Goal: Task Accomplishment & Management: Manage account settings

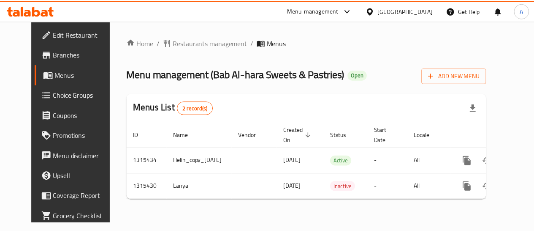
scroll to position [0, 19]
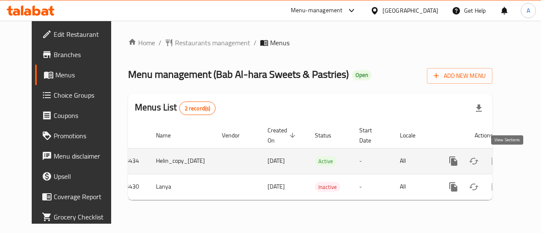
click at [510, 162] on icon "enhanced table" at bounding box center [514, 161] width 8 height 8
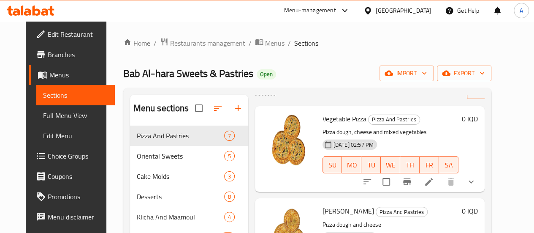
scroll to position [42, 0]
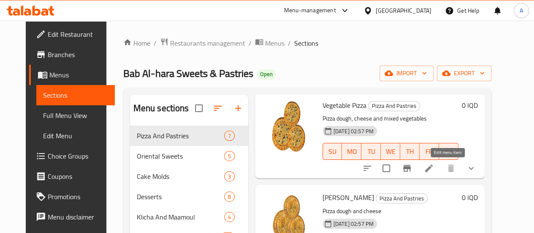
click at [433, 168] on icon at bounding box center [429, 168] width 8 height 8
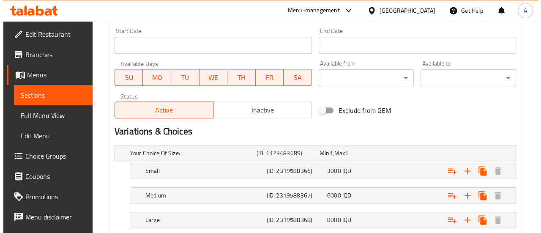
scroll to position [389, 0]
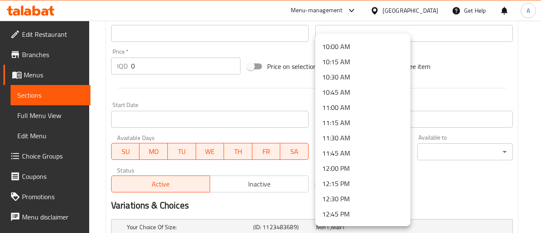
scroll to position [633, 0]
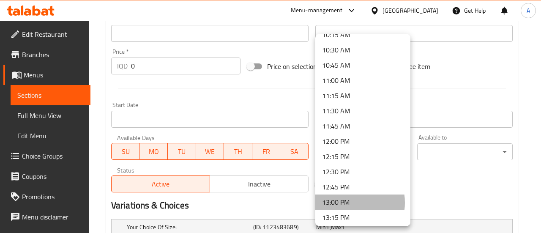
click at [345, 202] on li "13:00 PM" at bounding box center [362, 201] width 95 height 15
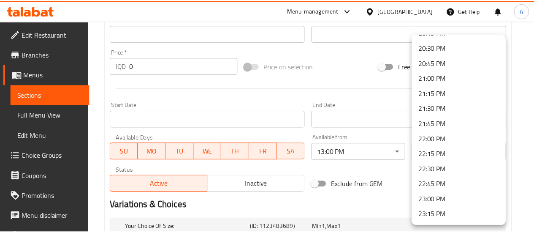
scroll to position [1289, 0]
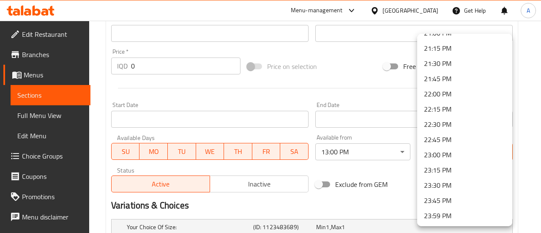
click at [454, 203] on li "23:45 PM" at bounding box center [464, 200] width 95 height 15
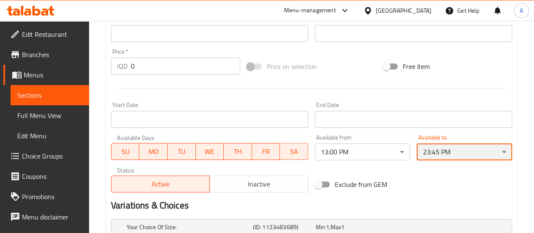
scroll to position [515, 0]
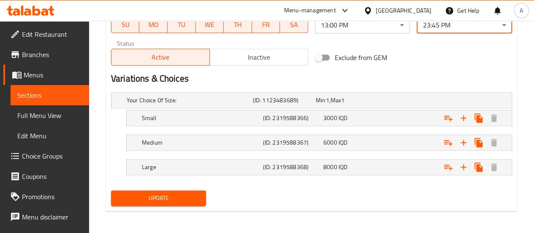
click at [151, 196] on span "Update" at bounding box center [159, 198] width 82 height 11
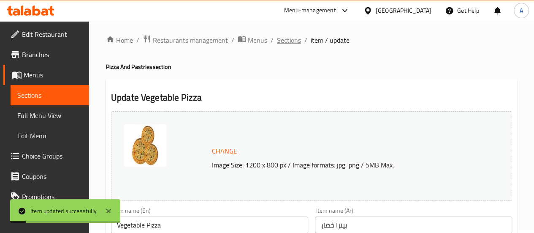
scroll to position [0, 0]
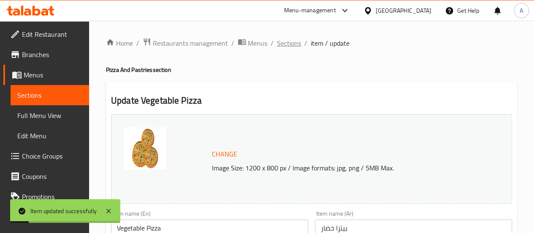
click at [291, 43] on span "Sections" at bounding box center [289, 43] width 24 height 10
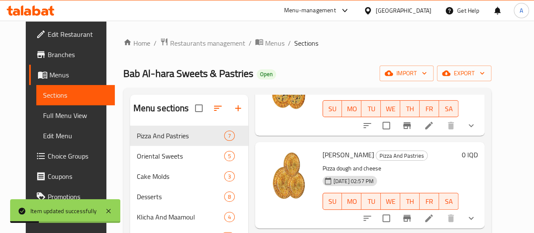
scroll to position [127, 0]
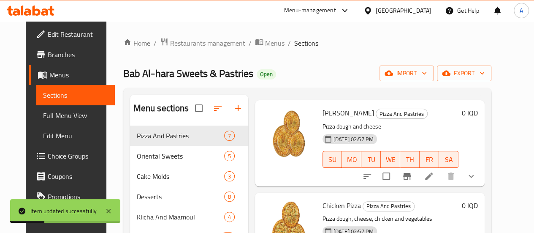
click at [434, 181] on icon at bounding box center [429, 176] width 10 height 10
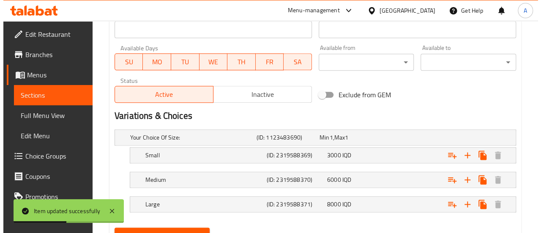
scroll to position [389, 0]
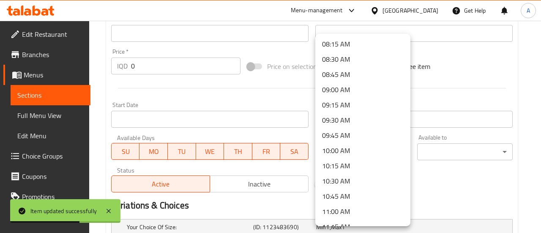
scroll to position [676, 0]
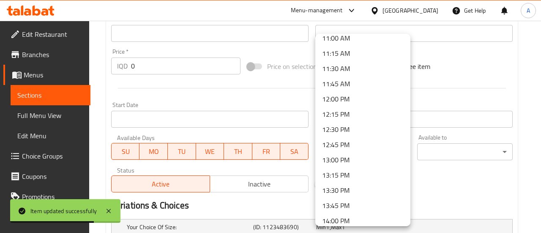
click at [337, 161] on li "13:00 PM" at bounding box center [362, 159] width 95 height 15
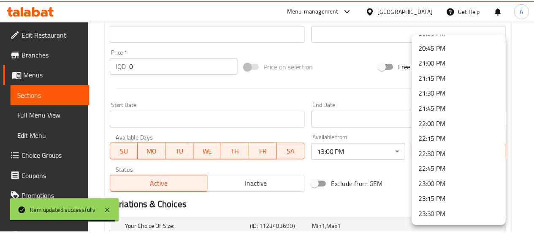
scroll to position [1289, 0]
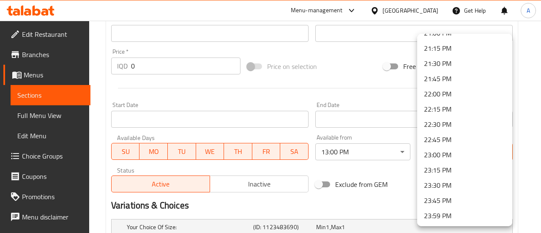
click at [441, 201] on li "23:45 PM" at bounding box center [464, 200] width 95 height 15
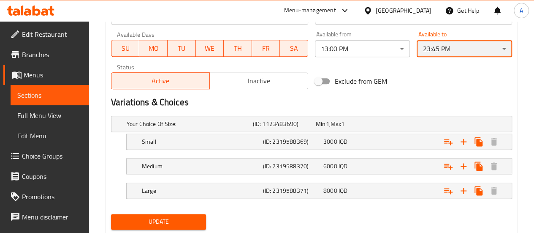
scroll to position [515, 0]
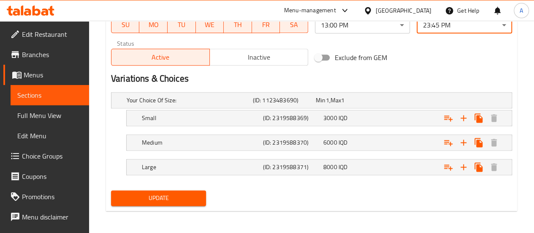
click at [174, 190] on button "Update" at bounding box center [158, 198] width 95 height 16
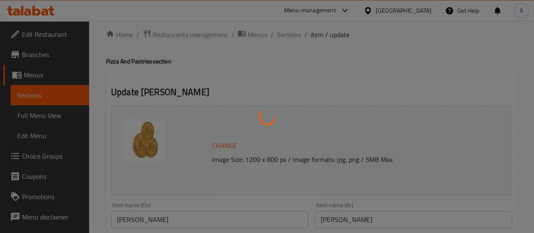
scroll to position [0, 0]
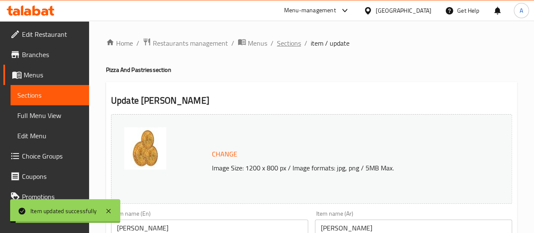
click at [287, 44] on span "Sections" at bounding box center [289, 43] width 24 height 10
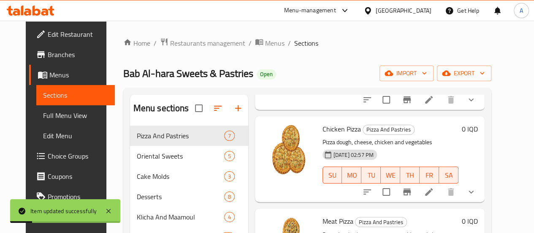
scroll to position [211, 0]
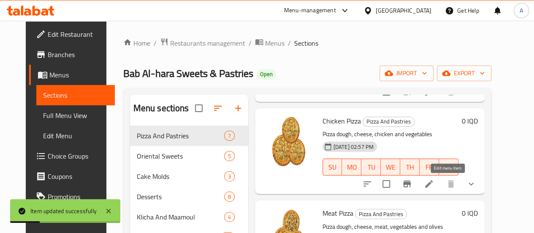
click at [434, 185] on icon at bounding box center [429, 184] width 10 height 10
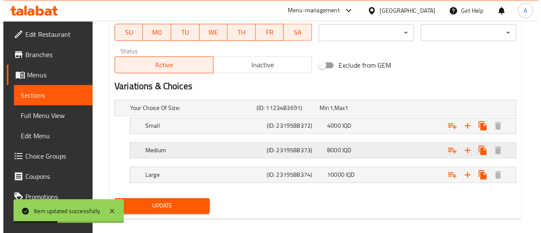
scroll to position [515, 0]
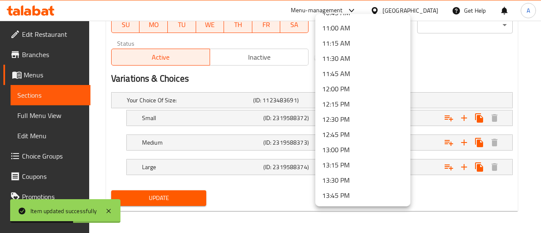
scroll to position [760, 0]
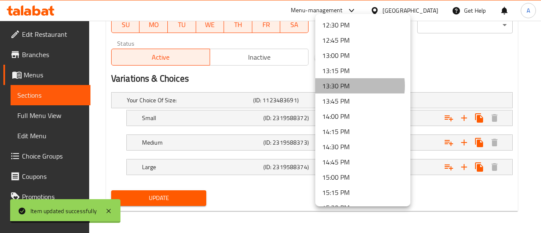
click at [344, 86] on li "13:30 PM" at bounding box center [362, 85] width 95 height 15
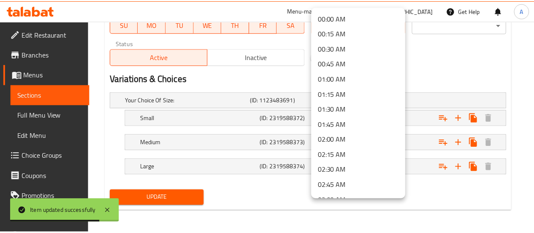
scroll to position [736, 0]
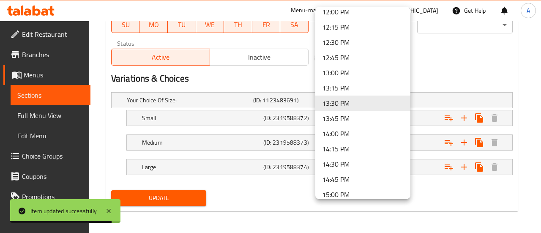
click at [342, 69] on li "13:00 PM" at bounding box center [362, 72] width 95 height 15
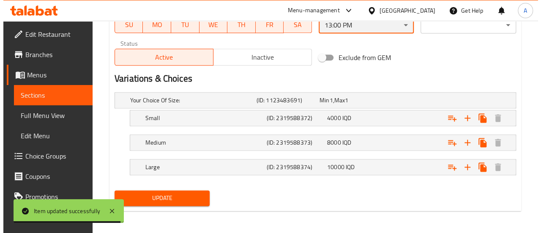
scroll to position [431, 0]
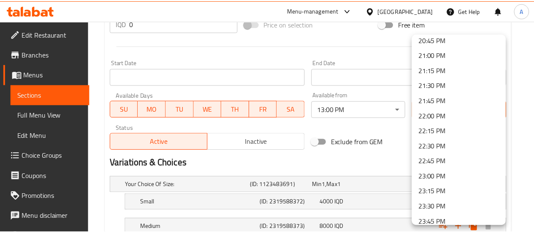
scroll to position [1289, 0]
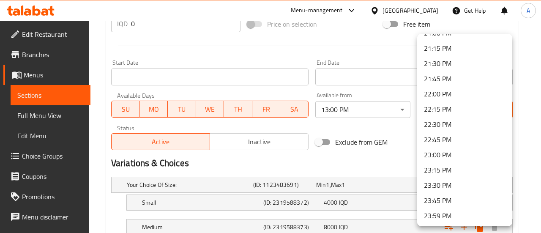
click at [438, 201] on li "23:45 PM" at bounding box center [464, 200] width 95 height 15
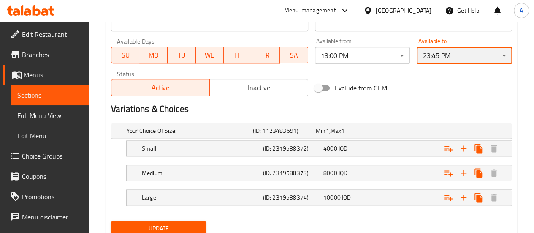
scroll to position [515, 0]
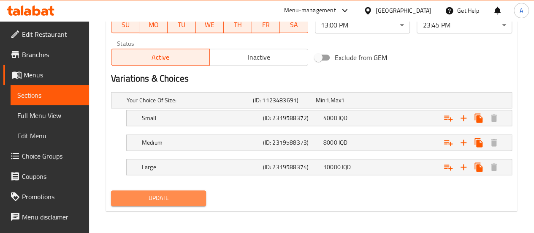
click at [186, 198] on span "Update" at bounding box center [159, 198] width 82 height 11
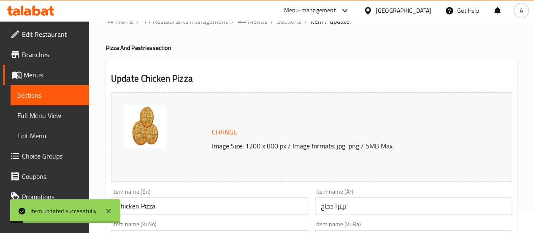
scroll to position [0, 0]
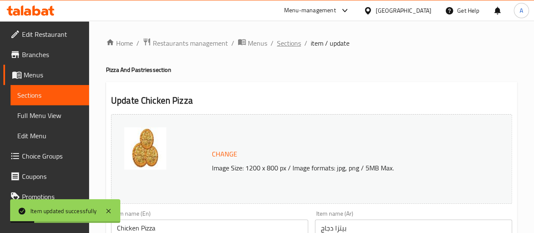
click at [288, 45] on span "Sections" at bounding box center [289, 43] width 24 height 10
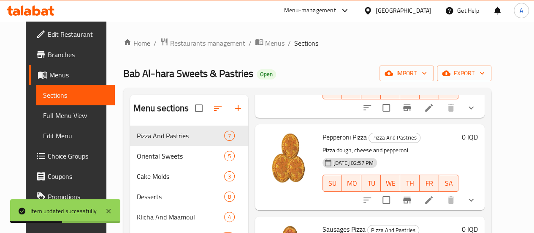
scroll to position [380, 0]
click at [433, 108] on icon at bounding box center [429, 107] width 8 height 8
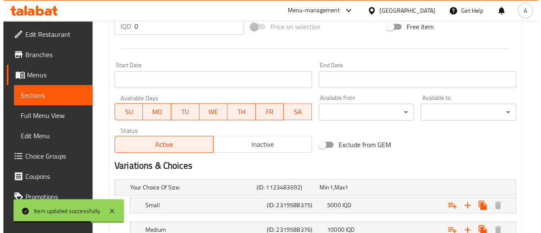
scroll to position [465, 0]
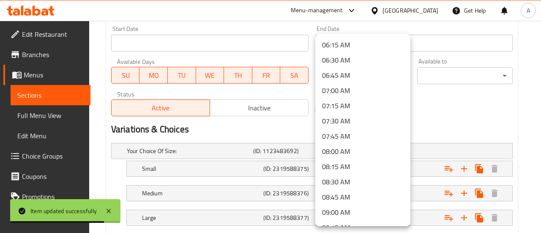
scroll to position [676, 0]
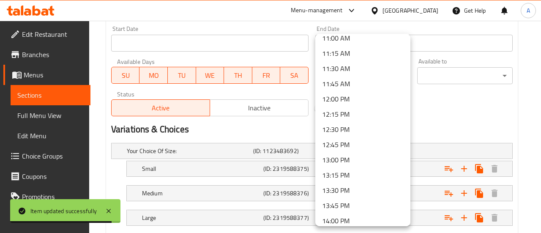
click at [330, 162] on li "13:00 PM" at bounding box center [362, 159] width 95 height 15
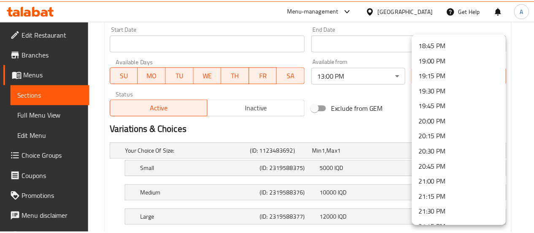
scroll to position [1289, 0]
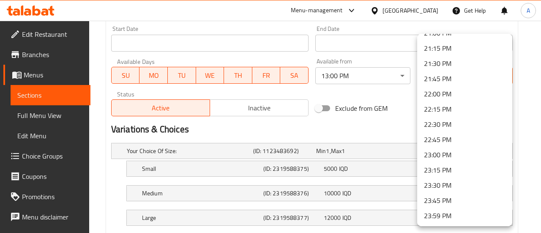
click at [450, 199] on li "23:45 PM" at bounding box center [464, 200] width 95 height 15
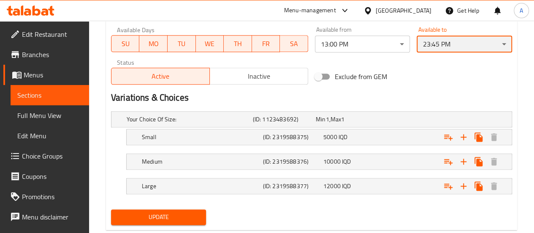
scroll to position [515, 0]
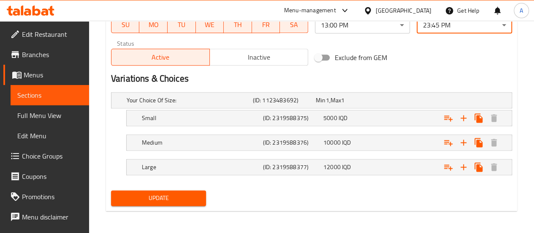
click at [183, 198] on span "Update" at bounding box center [159, 198] width 82 height 11
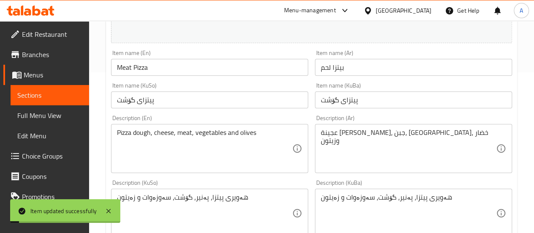
scroll to position [0, 0]
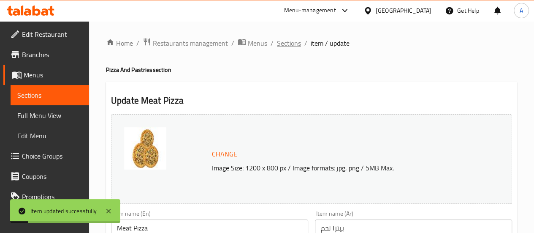
click at [292, 41] on span "Sections" at bounding box center [289, 43] width 24 height 10
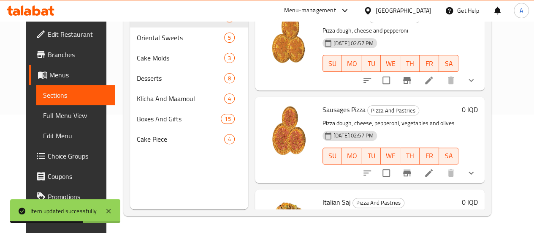
scroll to position [362, 0]
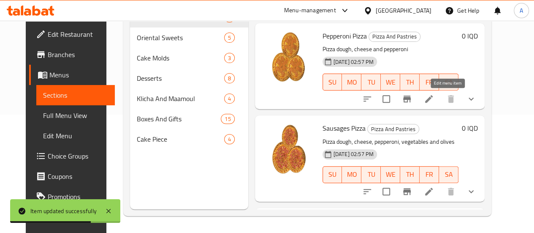
click at [434, 103] on icon at bounding box center [429, 99] width 10 height 10
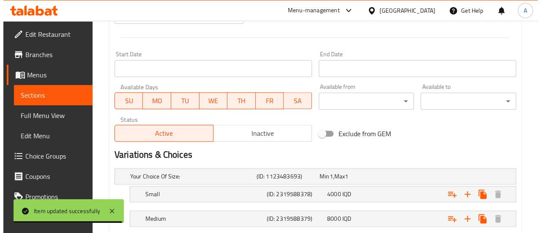
scroll to position [431, 0]
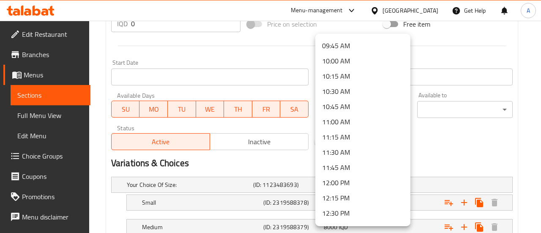
scroll to position [676, 0]
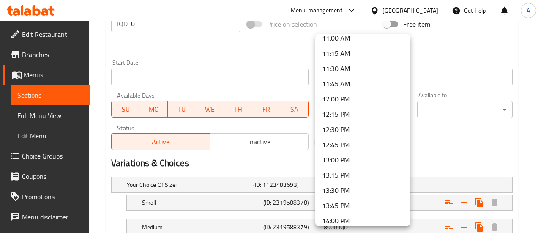
drag, startPoint x: 361, startPoint y: 161, endPoint x: 381, endPoint y: 159, distance: 20.0
click at [361, 161] on li "13:00 PM" at bounding box center [362, 159] width 95 height 15
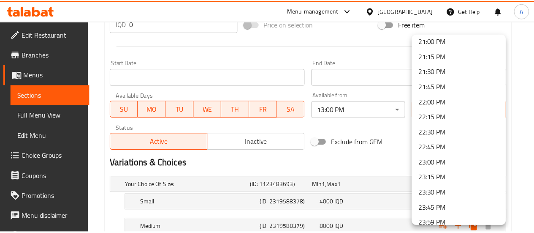
scroll to position [1289, 0]
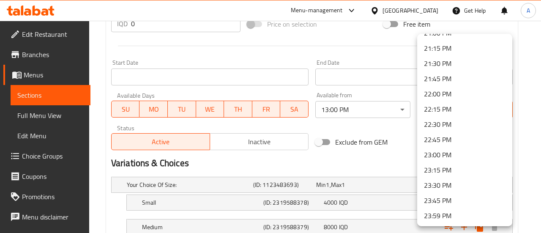
click at [447, 199] on li "23:45 PM" at bounding box center [464, 200] width 95 height 15
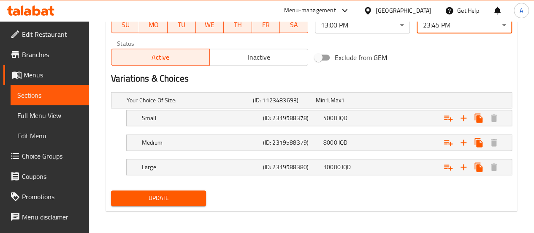
click at [166, 201] on span "Update" at bounding box center [159, 198] width 82 height 11
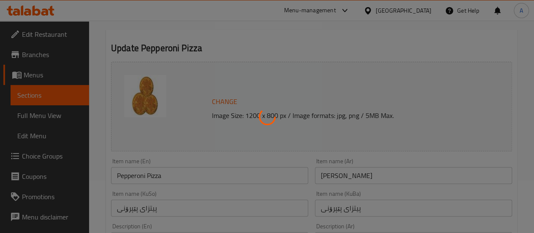
scroll to position [0, 0]
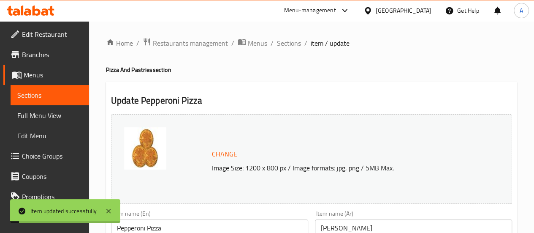
click at [289, 45] on span "Sections" at bounding box center [289, 43] width 24 height 10
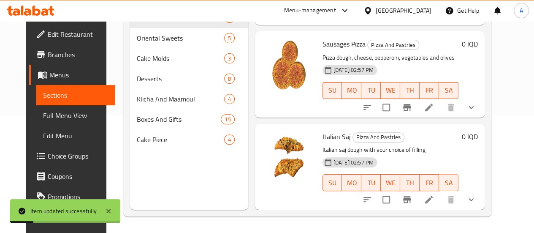
scroll to position [118, 0]
click at [434, 108] on icon at bounding box center [429, 107] width 10 height 10
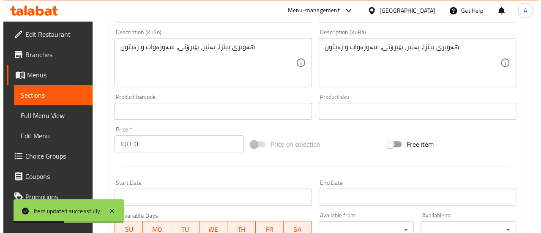
scroll to position [465, 0]
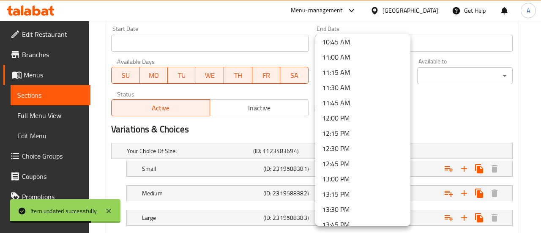
scroll to position [676, 0]
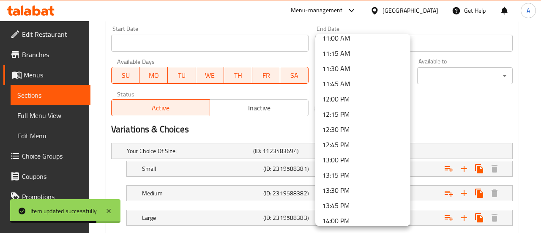
click at [354, 159] on li "13:00 PM" at bounding box center [362, 159] width 95 height 15
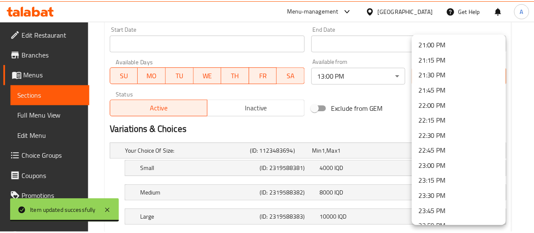
scroll to position [1289, 0]
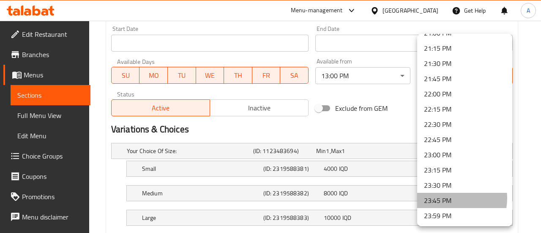
click at [449, 198] on li "23:45 PM" at bounding box center [464, 200] width 95 height 15
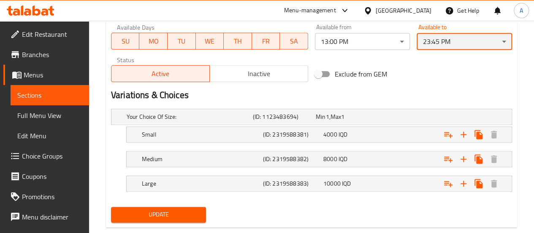
scroll to position [515, 0]
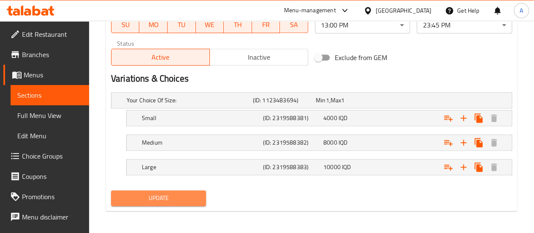
click at [161, 199] on span "Update" at bounding box center [159, 198] width 82 height 11
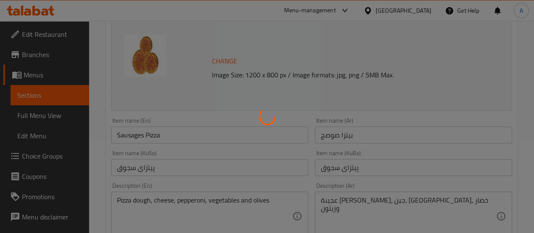
scroll to position [0, 0]
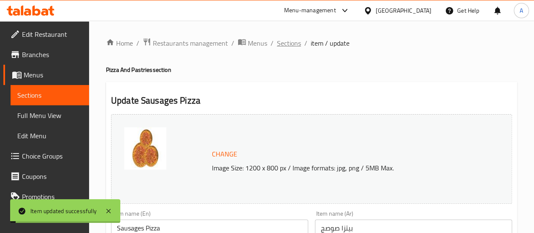
click at [292, 45] on span "Sections" at bounding box center [289, 43] width 24 height 10
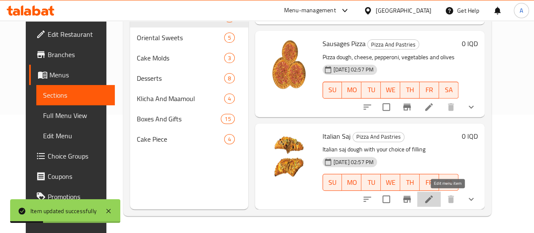
click at [434, 204] on icon at bounding box center [429, 199] width 10 height 10
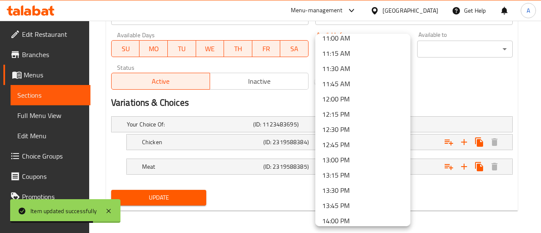
click at [337, 159] on li "13:00 PM" at bounding box center [362, 159] width 95 height 15
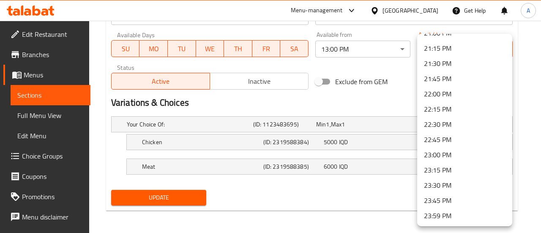
click at [445, 203] on li "23:45 PM" at bounding box center [464, 200] width 95 height 15
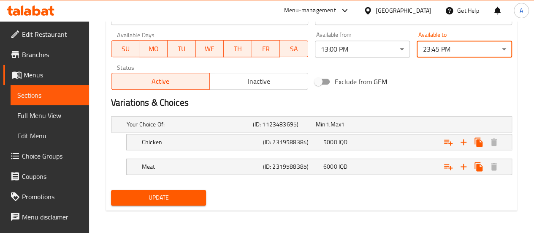
click at [145, 199] on span "Update" at bounding box center [159, 197] width 82 height 11
